Goal: Information Seeking & Learning: Learn about a topic

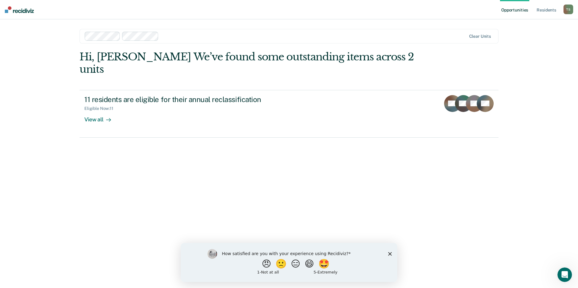
click at [391, 253] on polygon "Close survey" at bounding box center [390, 254] width 4 height 4
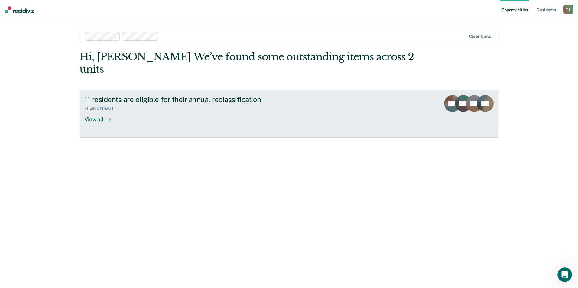
click at [101, 111] on div "View all" at bounding box center [101, 117] width 34 height 12
